Goal: Task Accomplishment & Management: Use online tool/utility

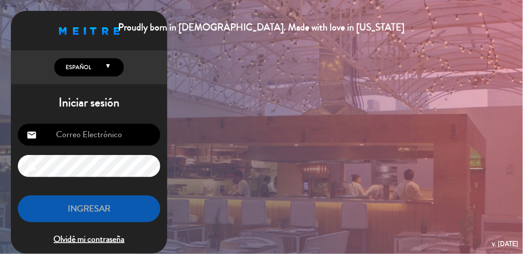
type input "[EMAIL_ADDRESS][DOMAIN_NAME]"
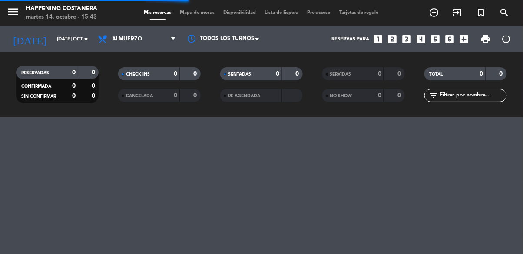
click at [192, 10] on span "Mapa de mesas" at bounding box center [197, 12] width 43 height 5
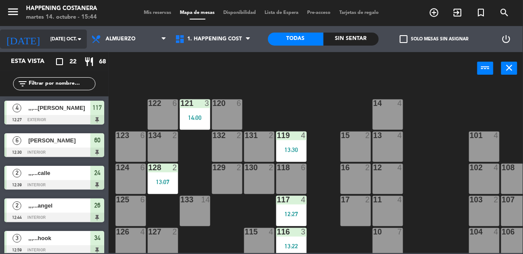
click at [51, 44] on input "[DATE] oct." at bounding box center [78, 39] width 65 height 14
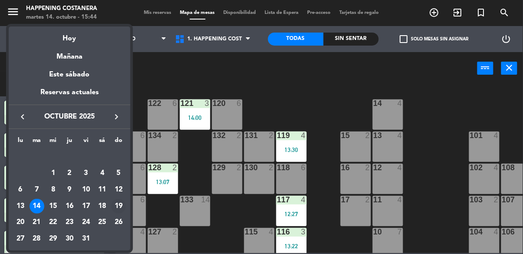
click at [115, 209] on div "19" at bounding box center [118, 206] width 15 height 15
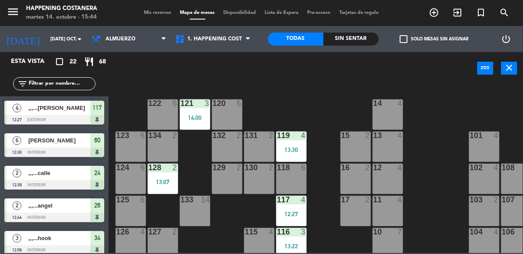
type input "dom. [DATE]"
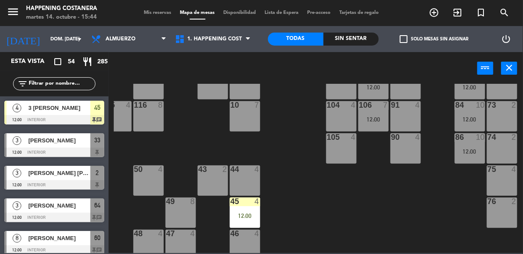
scroll to position [130, 143]
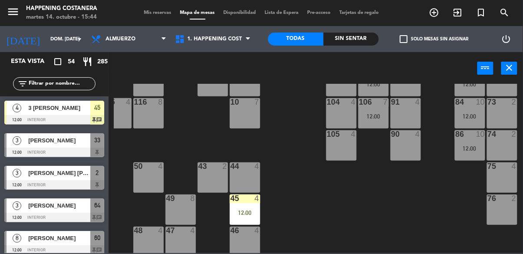
click at [467, 150] on div "12:00" at bounding box center [470, 148] width 30 height 6
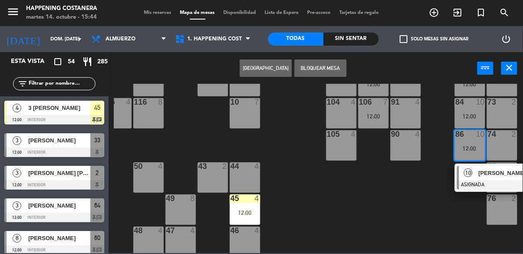
click at [475, 188] on div at bounding box center [503, 185] width 93 height 10
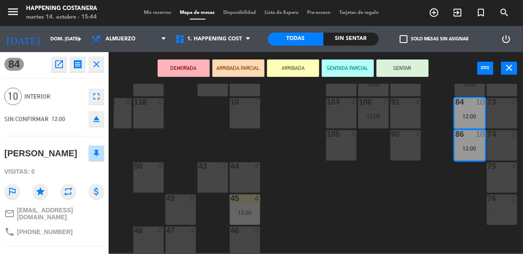
click at [62, 68] on icon "open_in_new" at bounding box center [59, 64] width 10 height 10
